Goal: Information Seeking & Learning: Learn about a topic

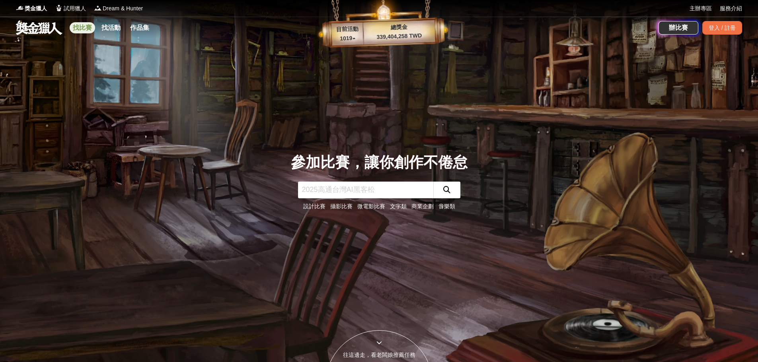
click at [90, 25] on link "找比賽" at bounding box center [82, 27] width 25 height 11
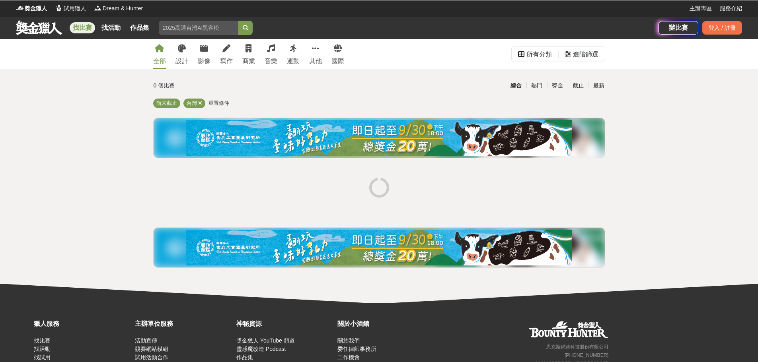
drag, startPoint x: 75, startPoint y: 86, endPoint x: 173, endPoint y: 78, distance: 98.2
click at [76, 86] on div "全部 設計 影像 寫作 商業 音樂 運動 其他 國際 所有分類 進階篩選 0 個比賽 綜合 熱門 獎金 截止 最新 尚未截止 台灣 重置條件" at bounding box center [379, 171] width 758 height 265
click at [207, 54] on link "影像" at bounding box center [204, 54] width 13 height 30
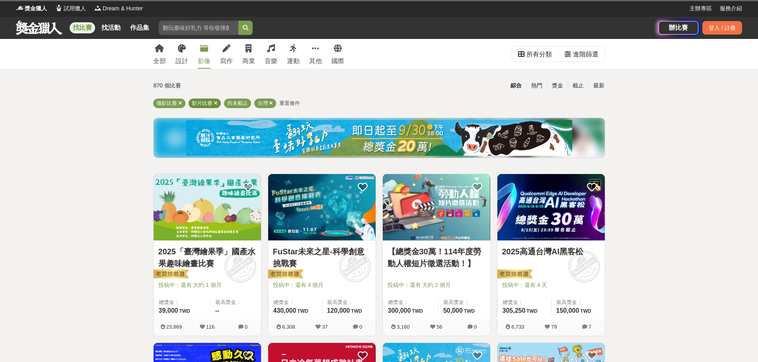
click at [216, 103] on icon at bounding box center [216, 103] width 4 height 5
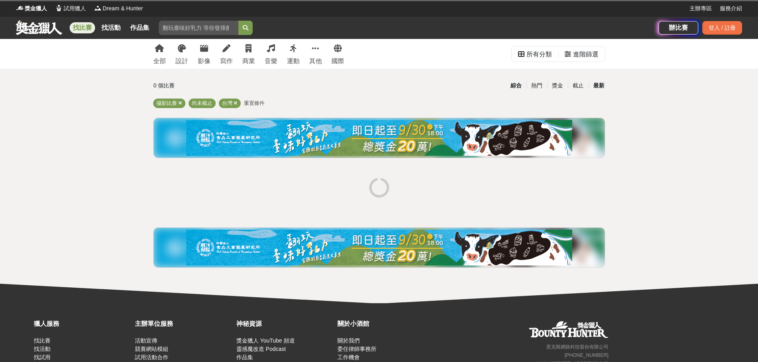
click at [600, 87] on div "最新" at bounding box center [598, 86] width 21 height 14
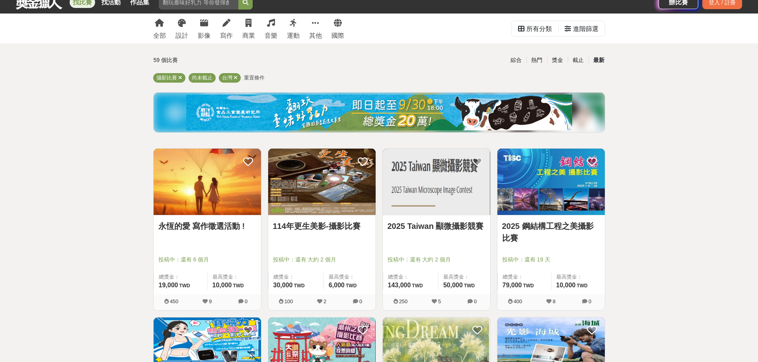
scroll to position [40, 0]
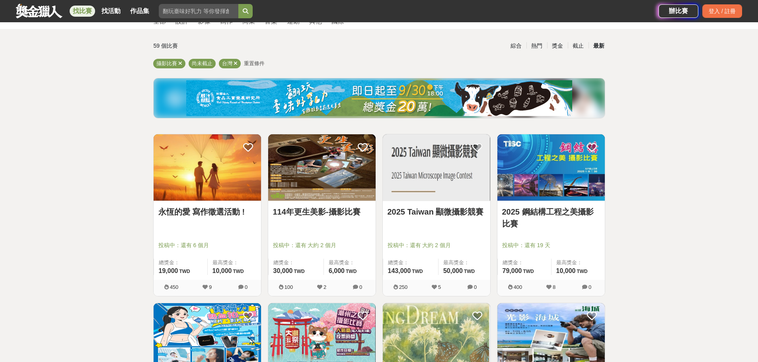
click at [336, 192] on img at bounding box center [321, 167] width 107 height 66
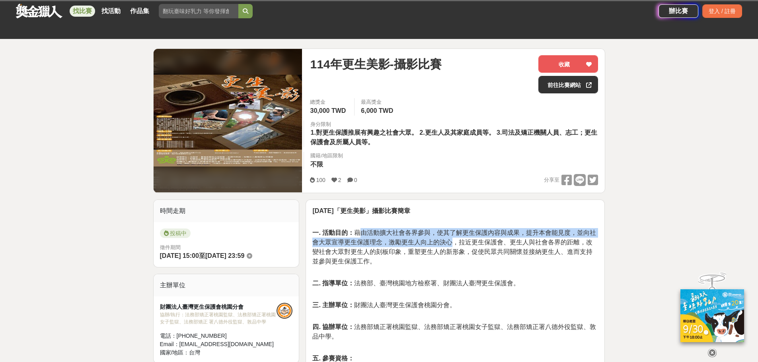
drag, startPoint x: 445, startPoint y: 242, endPoint x: 451, endPoint y: 243, distance: 6.6
click at [452, 243] on span "一. 活動目的： 藉由活動擴大社會各界參與，使其了解更生保護內容與成果，提升本會能見度，並向社會大眾宣導更生保護理念，激勵更生人向上的決心，拉近更生保護會、更…" at bounding box center [454, 247] width 284 height 35
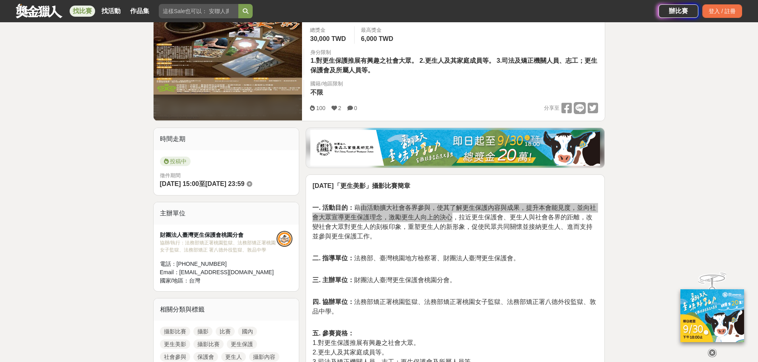
scroll to position [159, 0]
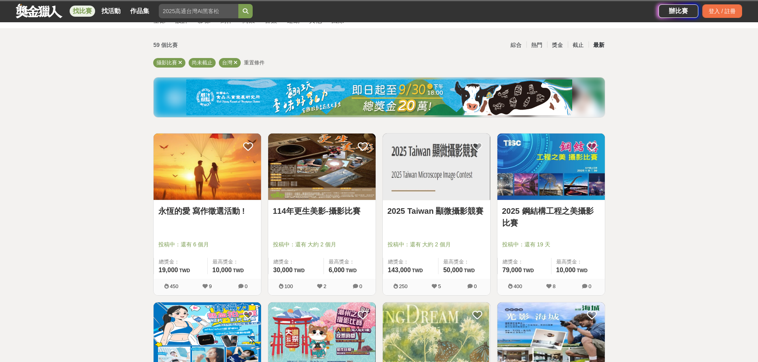
scroll to position [40, 0]
